Goal: Task Accomplishment & Management: Manage account settings

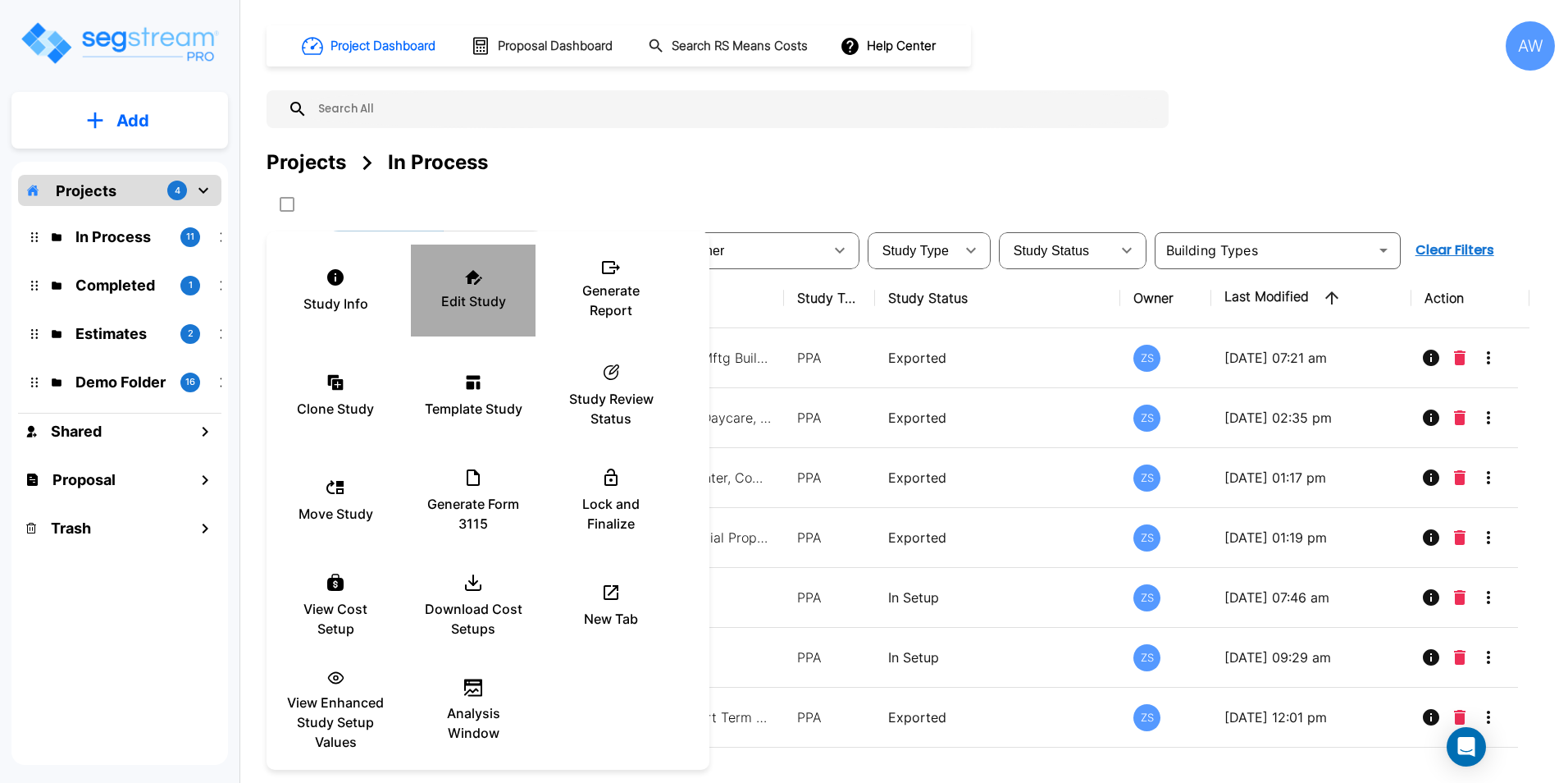
click at [472, 302] on p "Edit Study" at bounding box center [474, 301] width 65 height 20
click at [878, 148] on div at bounding box center [784, 392] width 1568 height 783
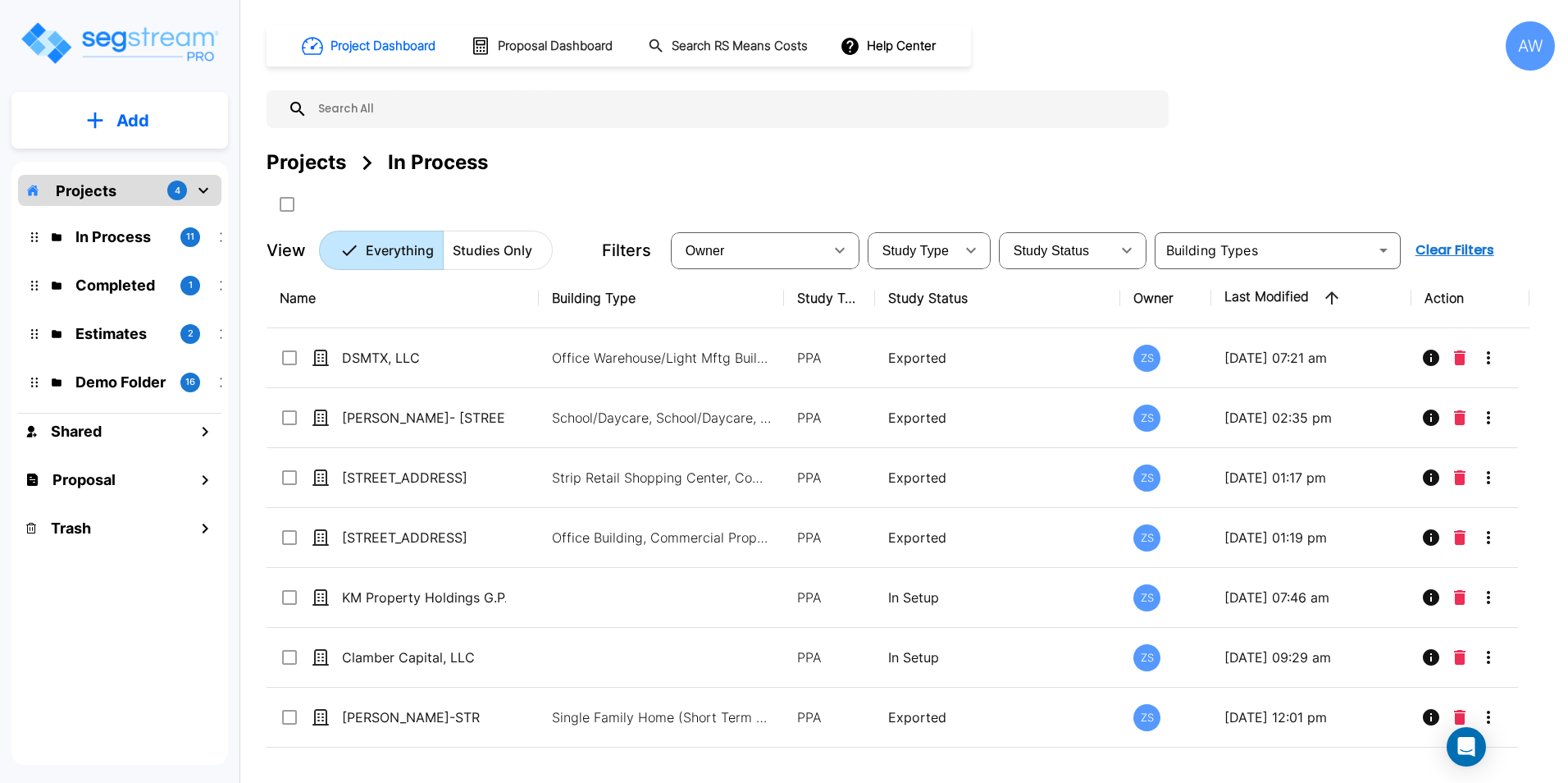
click at [69, 230] on div "In Process 11" at bounding box center [132, 236] width 202 height 23
click at [93, 195] on div "In Process" at bounding box center [121, 205] width 57 height 21
click at [126, 196] on div "Projects 4" at bounding box center [119, 191] width 203 height 31
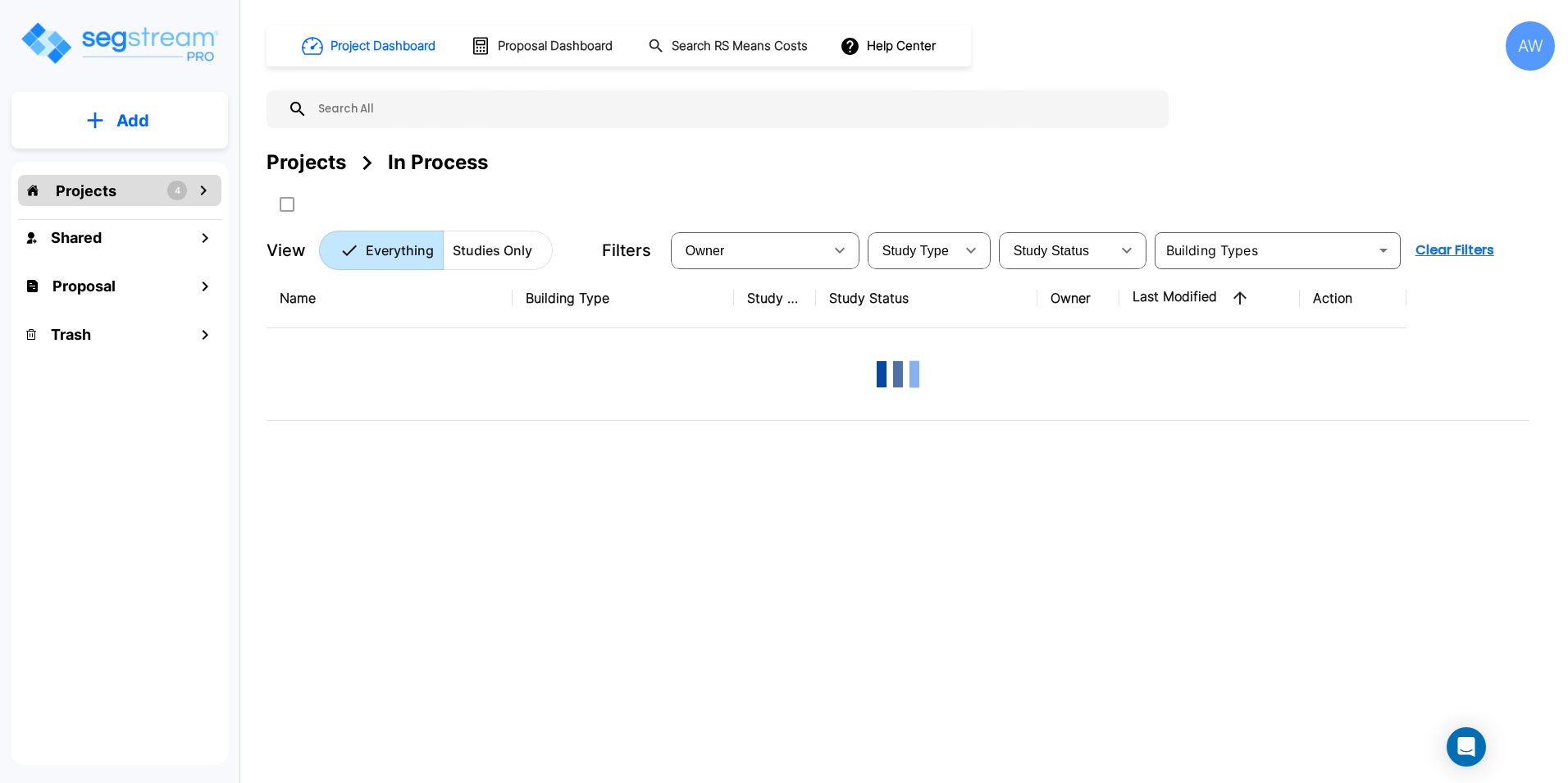
click at [126, 196] on div "Projects 4" at bounding box center [119, 191] width 203 height 31
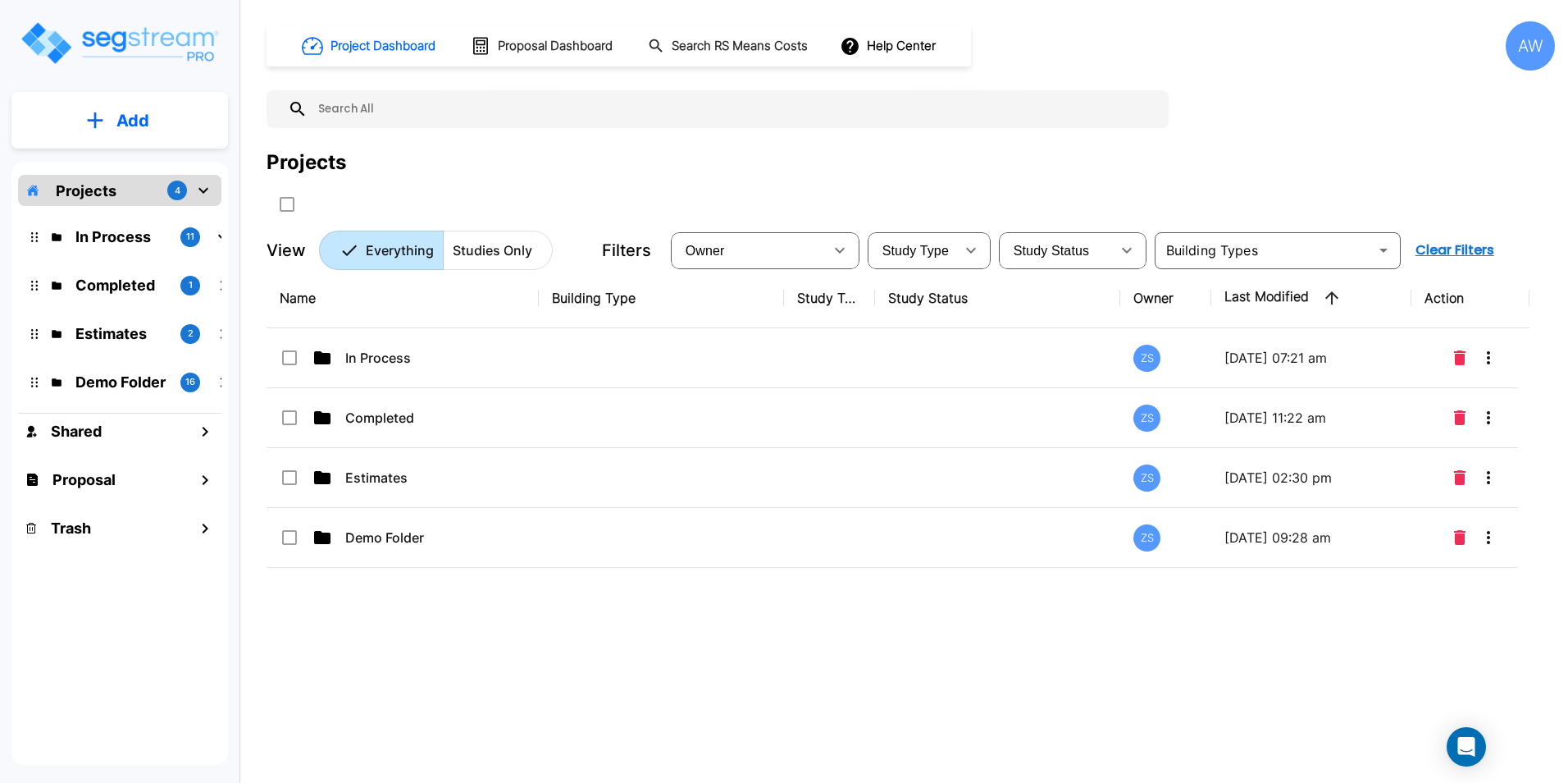
click at [548, 190] on div "Projects" at bounding box center [910, 182] width 1289 height 70
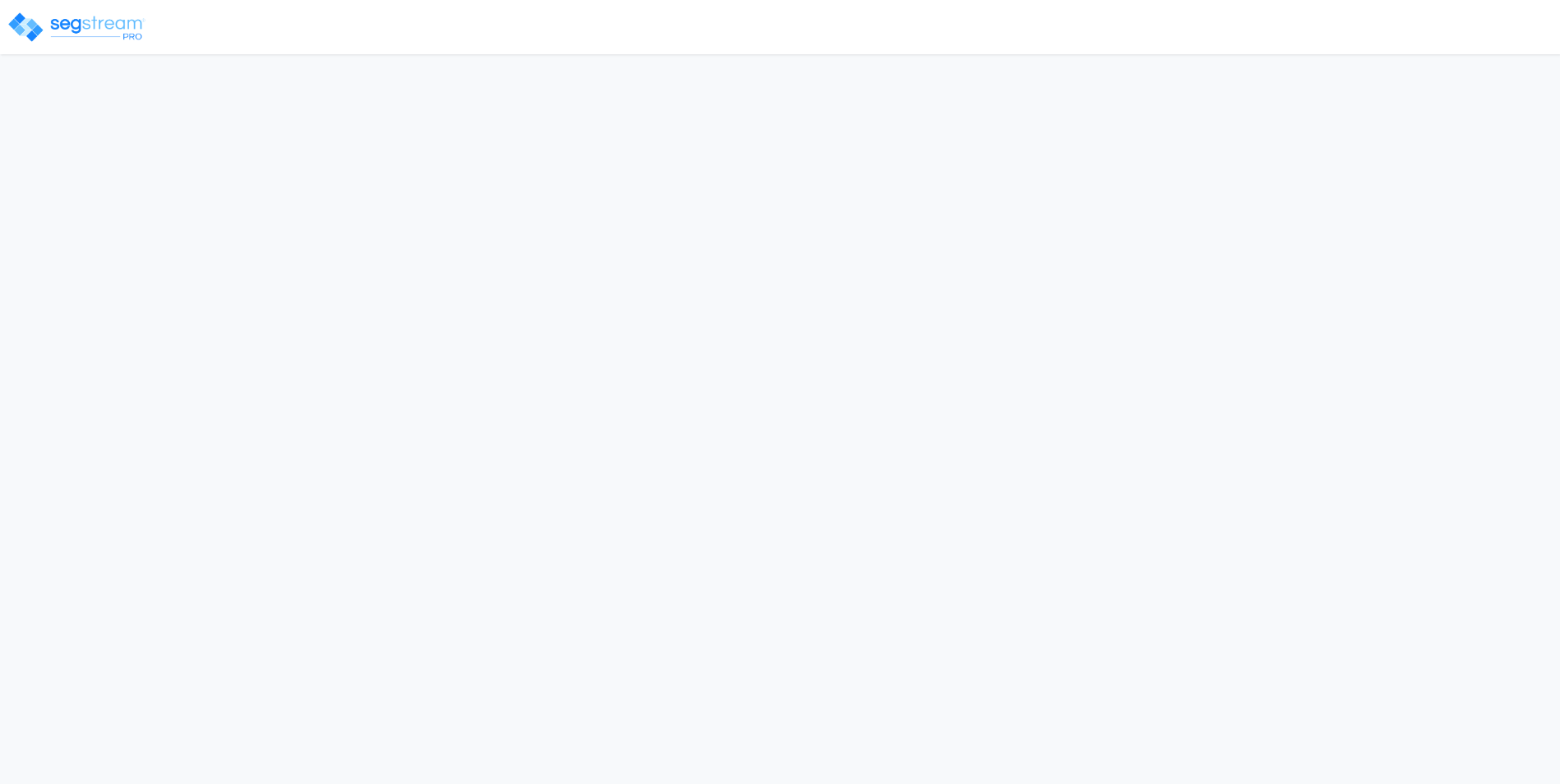
select select "2024"
